Goal: Information Seeking & Learning: Learn about a topic

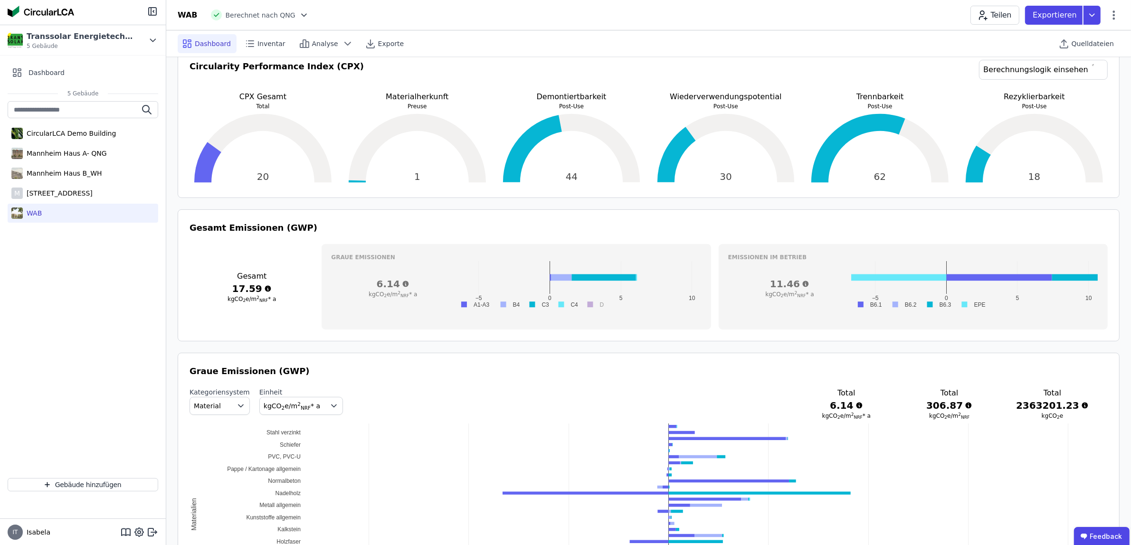
scroll to position [74, 0]
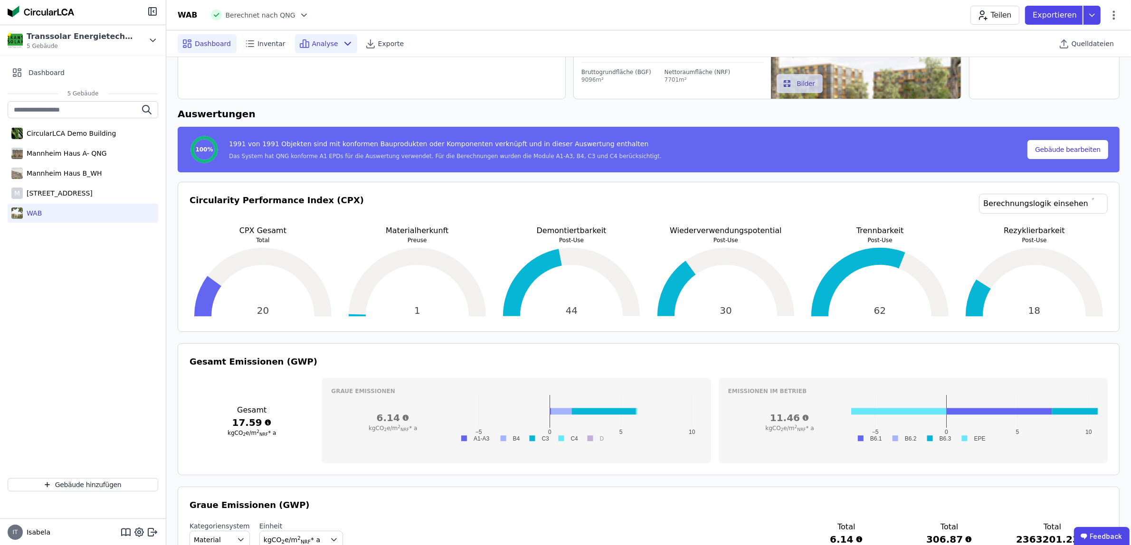
click at [331, 47] on div "Analyse" at bounding box center [326, 43] width 62 height 19
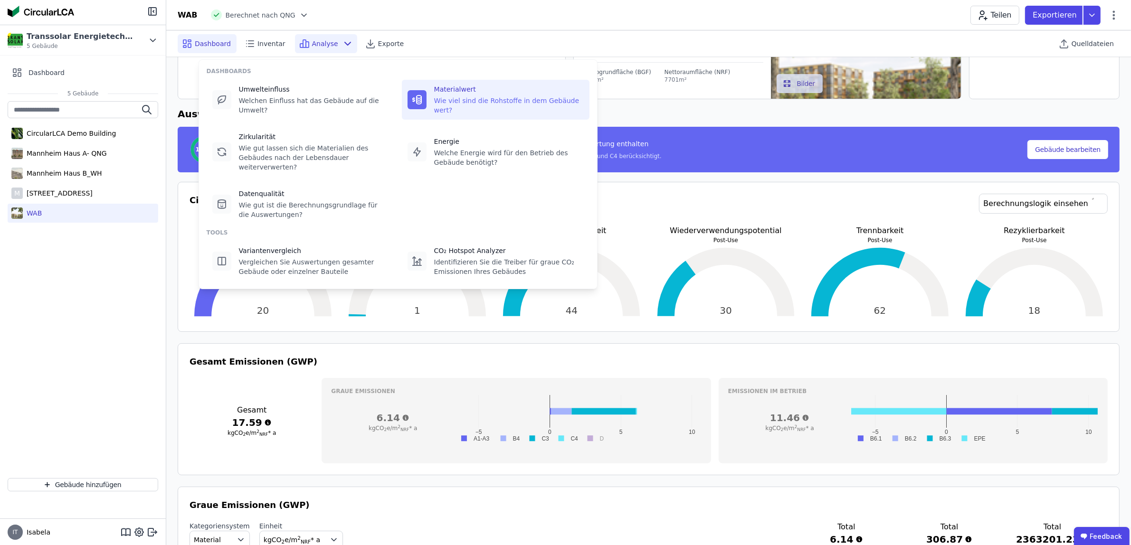
click at [483, 101] on div "Wie viel sind die Rohstoffe in dem Gebäude wert?" at bounding box center [509, 105] width 150 height 19
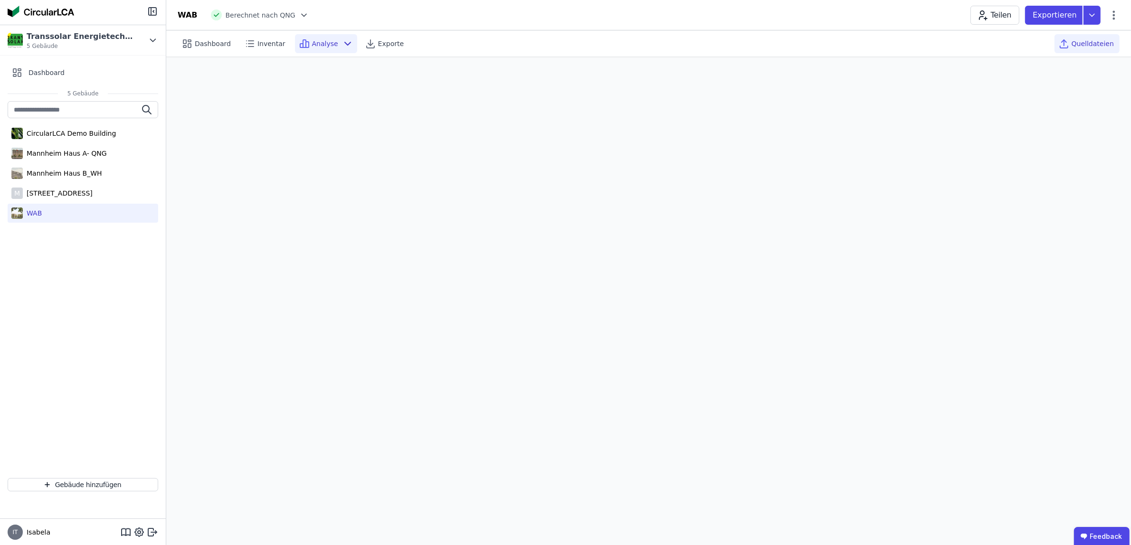
click at [1108, 44] on span "Quelldateien" at bounding box center [1093, 43] width 42 height 9
click at [1091, 17] on icon at bounding box center [1091, 15] width 17 height 19
click at [1108, 20] on icon at bounding box center [1113, 14] width 11 height 11
click at [1111, 18] on icon at bounding box center [1113, 14] width 11 height 11
click at [1096, 17] on icon at bounding box center [1091, 15] width 17 height 19
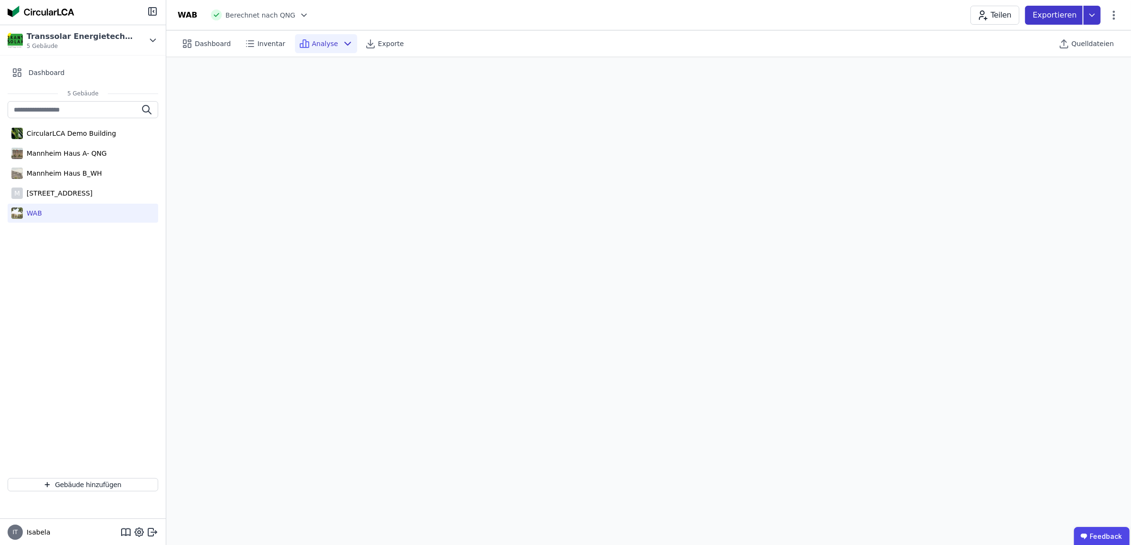
click at [1096, 17] on icon at bounding box center [1091, 15] width 17 height 19
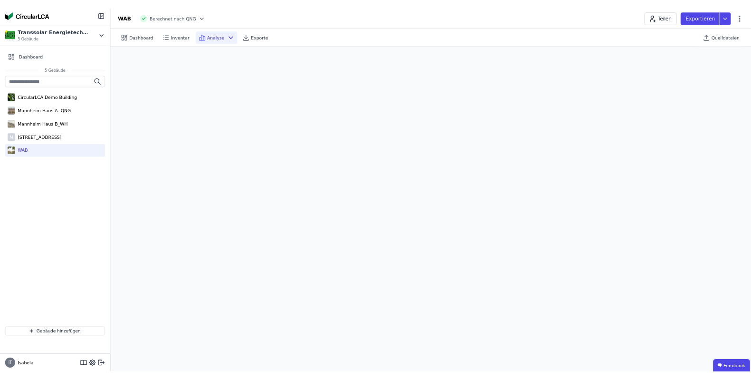
scroll to position [26, 0]
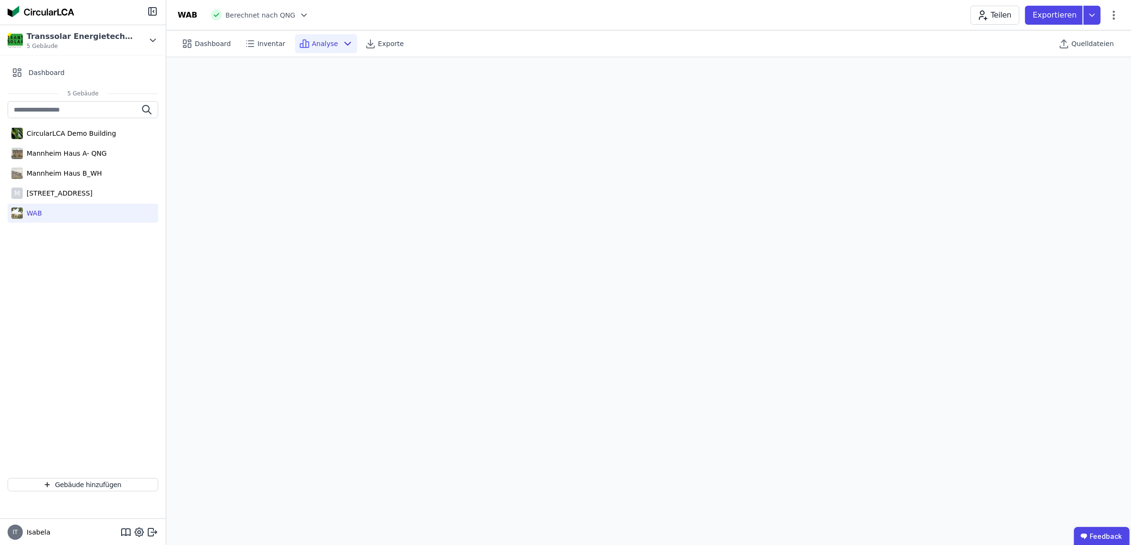
click at [317, 37] on div "Analyse" at bounding box center [326, 43] width 62 height 19
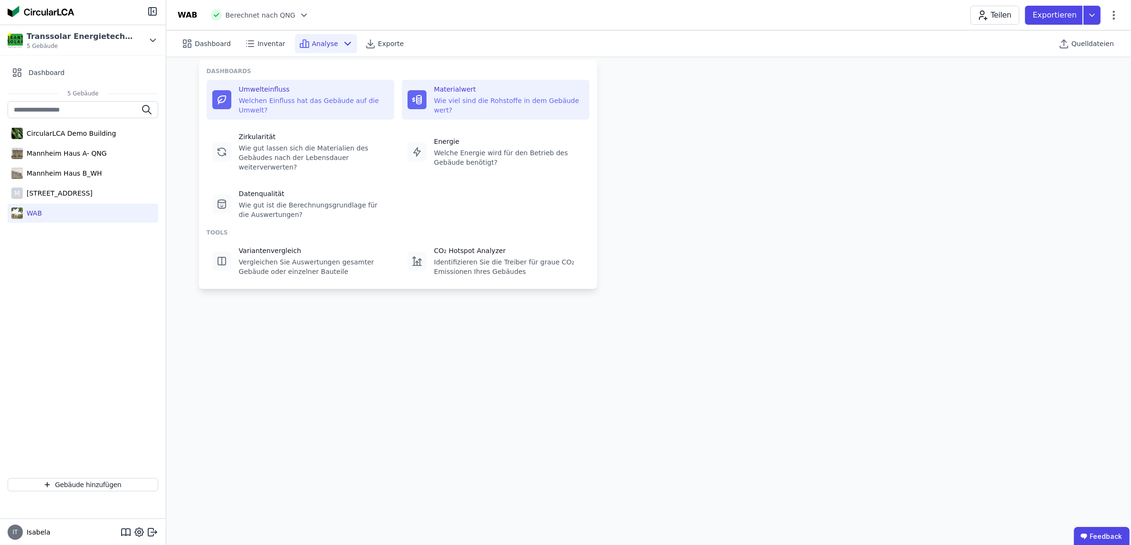
click at [314, 107] on div "Umwelteinfluss Welchen Einfluss hat das Gebäude auf die Umwelt?" at bounding box center [301, 100] width 188 height 40
